Goal: Navigation & Orientation: Understand site structure

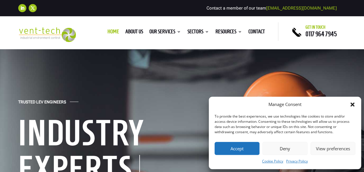
click at [351, 103] on icon "Close dialog" at bounding box center [352, 105] width 6 height 6
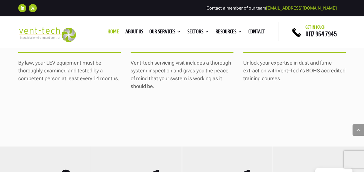
scroll to position [823, 0]
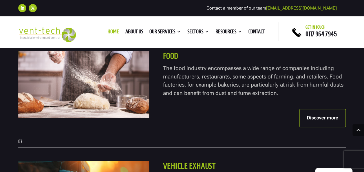
scroll to position [1260, 0]
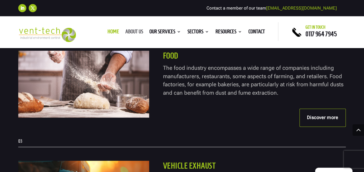
click at [125, 30] on link "About us" at bounding box center [134, 33] width 18 height 6
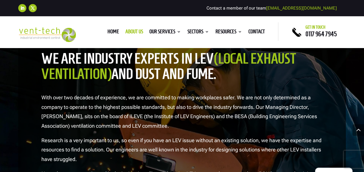
scroll to position [596, 0]
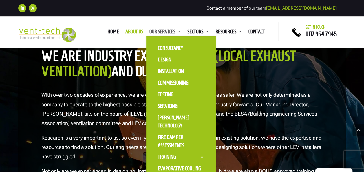
click at [162, 31] on link "Our Services" at bounding box center [165, 33] width 32 height 6
